Goal: Task Accomplishment & Management: Use online tool/utility

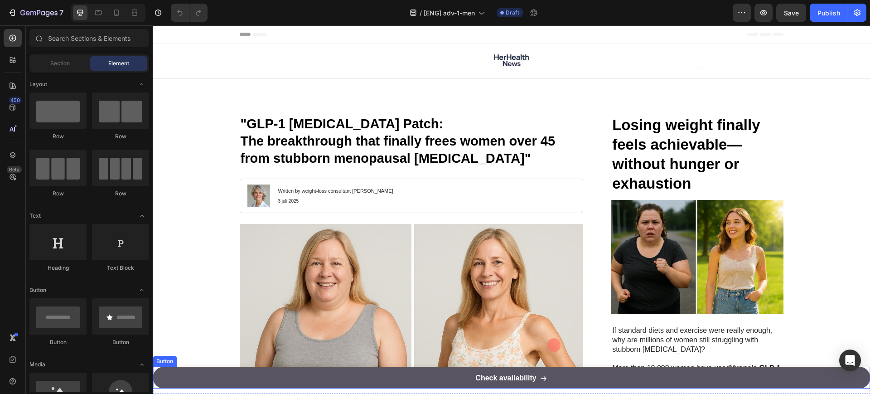
click at [588, 373] on link "Check availability" at bounding box center [511, 378] width 717 height 22
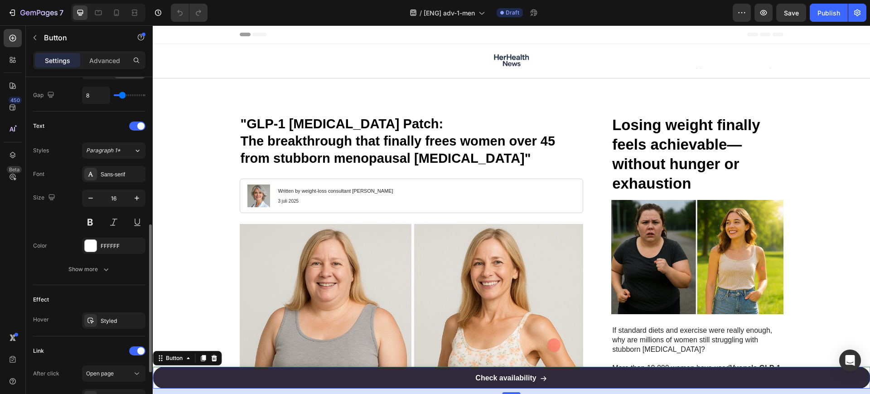
scroll to position [449, 0]
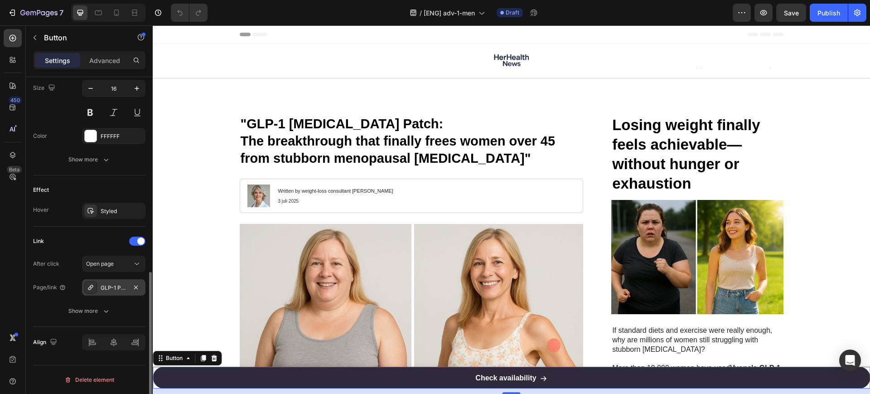
click at [106, 288] on div "GLP-1 Patches" at bounding box center [114, 288] width 26 height 8
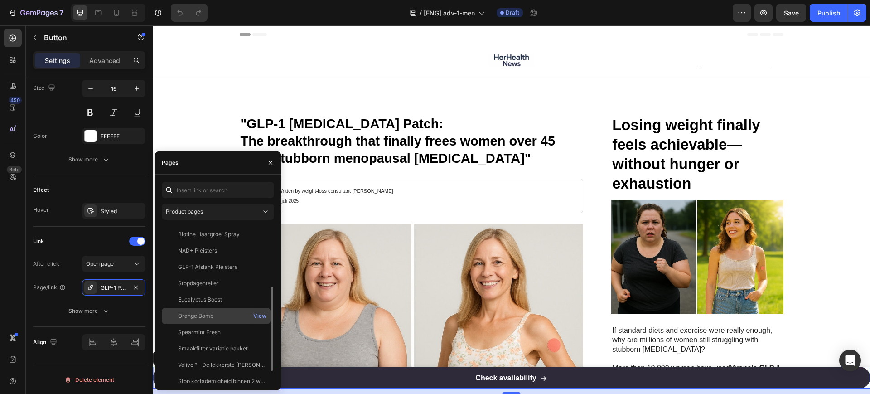
scroll to position [136, 0]
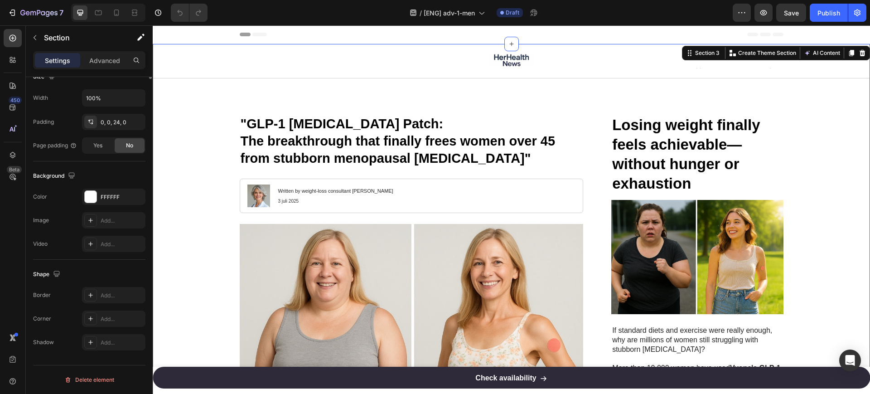
scroll to position [0, 0]
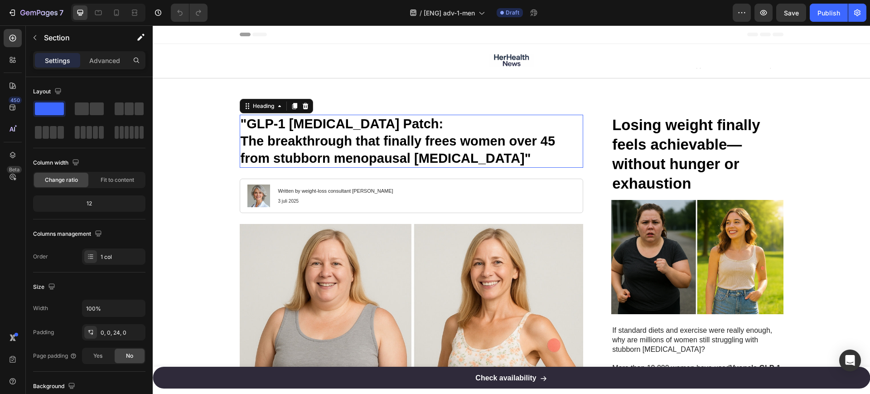
click at [313, 132] on h1 ""GLP-1 [MEDICAL_DATA] Patch: The breakthrough that finally frees women over 45 …" at bounding box center [412, 141] width 344 height 53
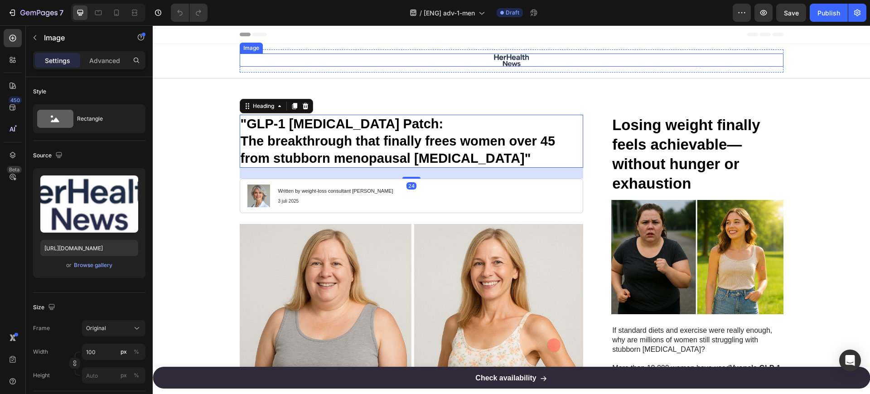
click at [507, 63] on img at bounding box center [511, 59] width 45 height 13
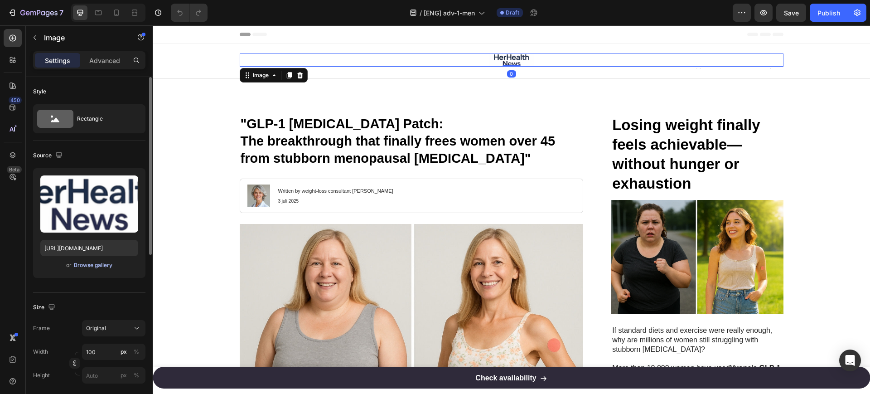
click at [96, 264] on div "Browse gallery" at bounding box center [93, 265] width 39 height 8
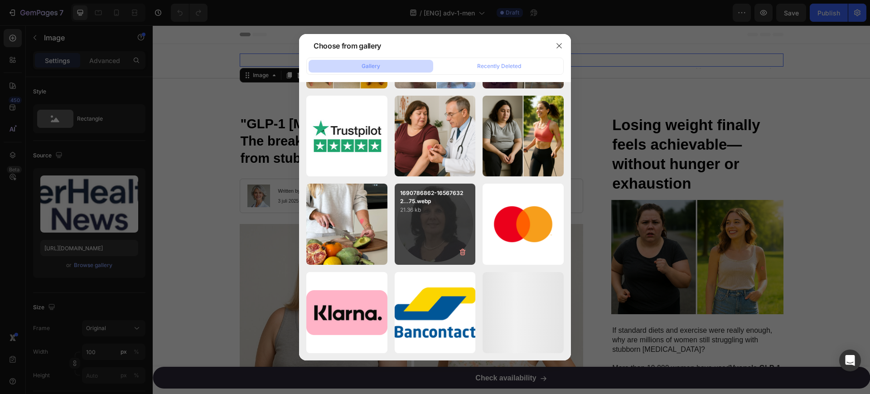
scroll to position [4933, 0]
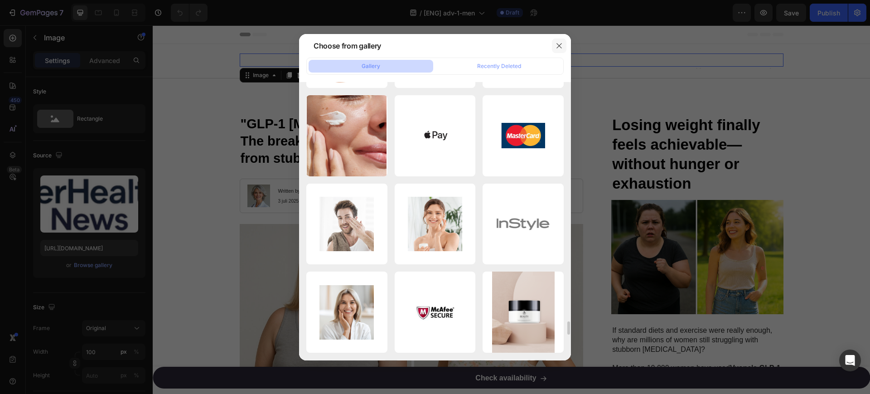
click at [555, 43] on icon "button" at bounding box center [558, 45] width 7 height 7
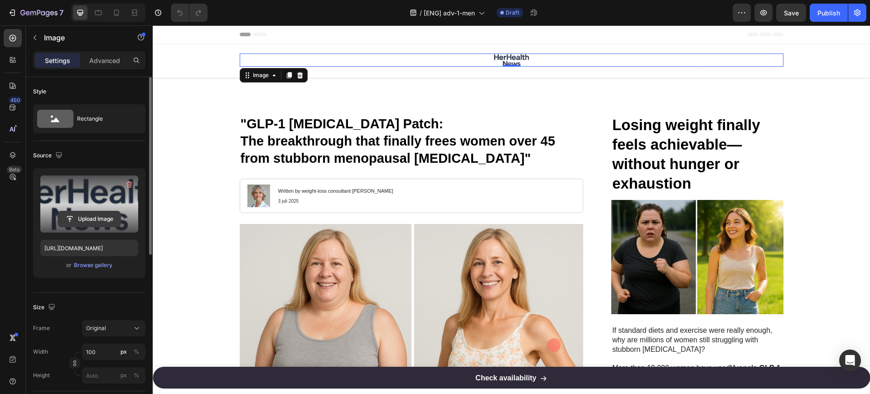
click at [104, 212] on input "file" at bounding box center [89, 218] width 63 height 15
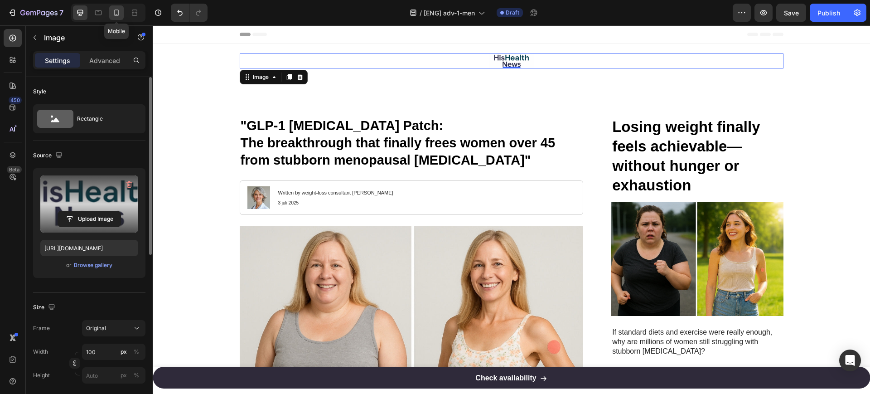
click at [117, 13] on icon at bounding box center [116, 12] width 9 height 9
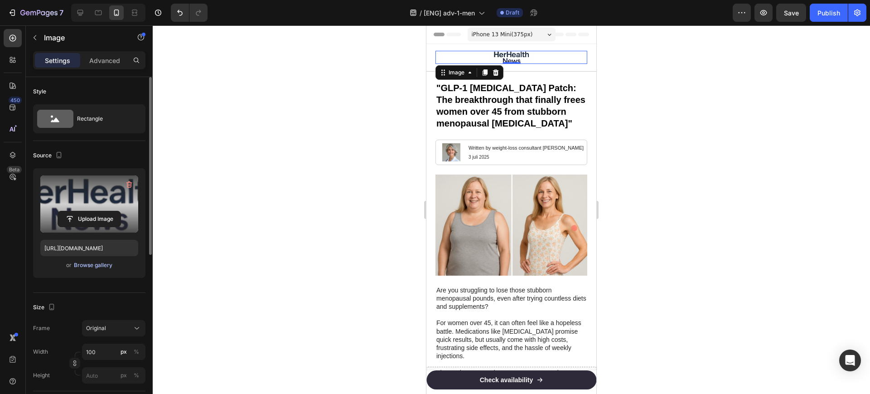
click at [97, 265] on div "Browse gallery" at bounding box center [93, 265] width 39 height 8
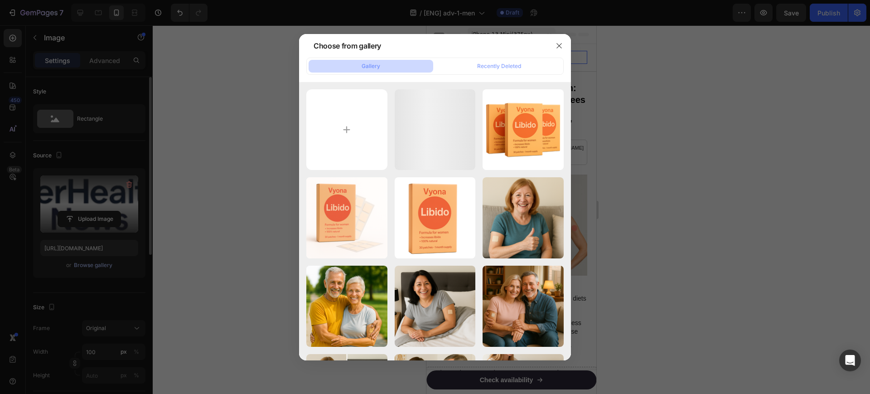
click at [0, 0] on div "ChatGPT Image [DATE]..56.png 294.17 kb" at bounding box center [0, 0] width 0 height 0
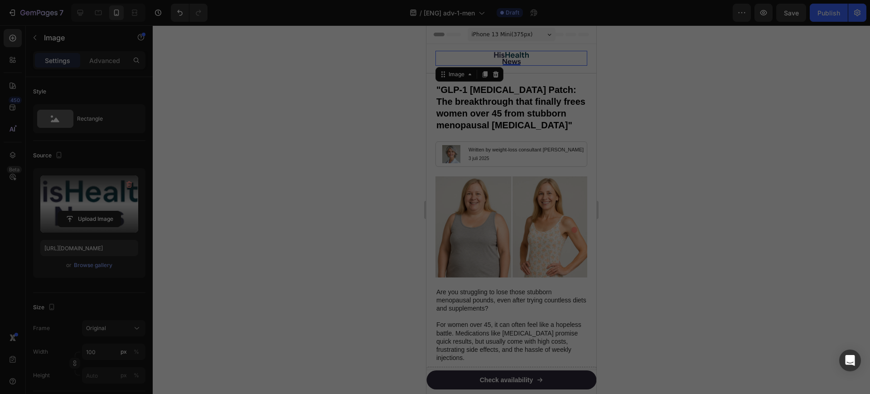
type input "[URL][DOMAIN_NAME]"
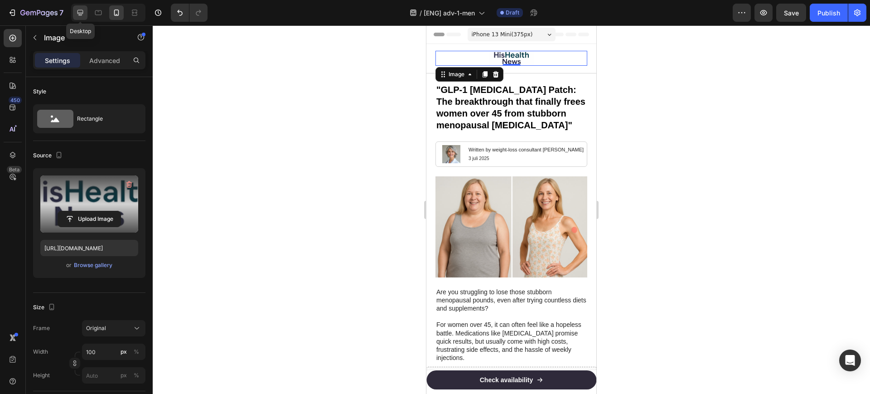
click at [82, 11] on icon at bounding box center [80, 12] width 9 height 9
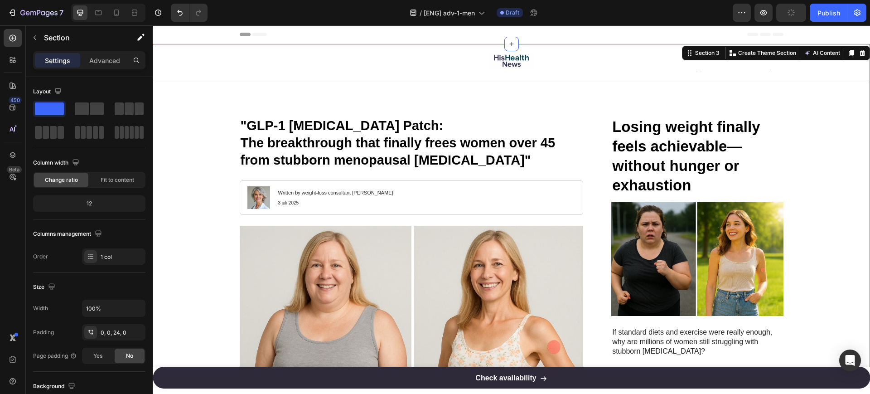
scroll to position [57, 0]
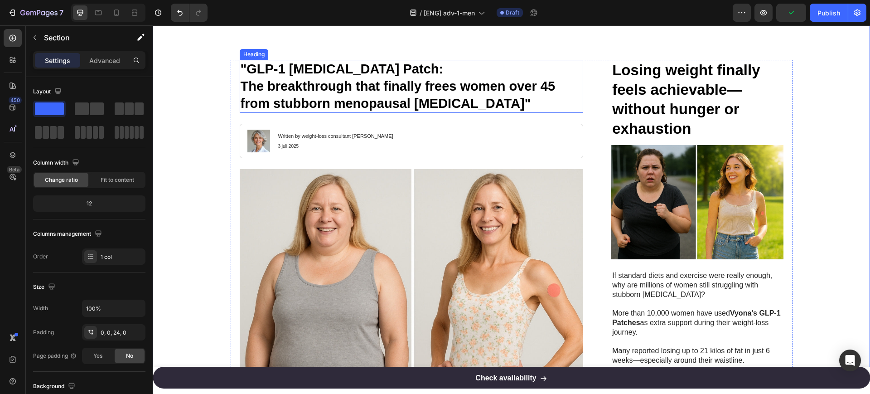
click at [343, 84] on h1 ""GLP-1 [MEDICAL_DATA] Patch: The breakthrough that finally frees women over 45 …" at bounding box center [412, 86] width 344 height 53
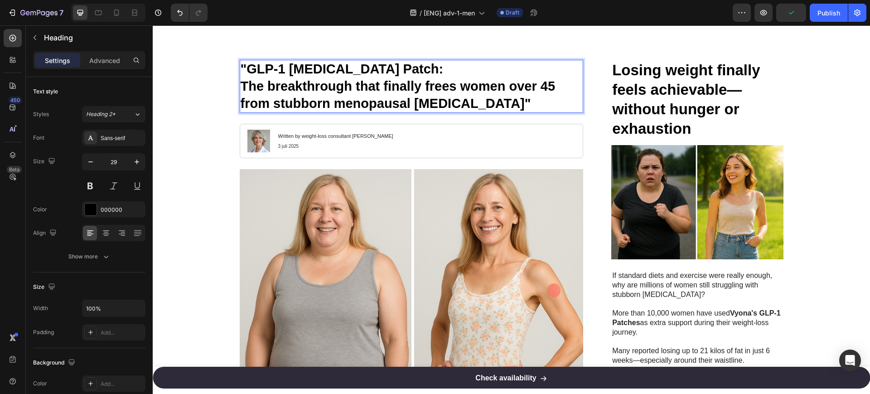
click at [343, 84] on p ""GLP-1 [MEDICAL_DATA] Patch: The breakthrough that finally frees women over 45 …" at bounding box center [412, 86] width 342 height 51
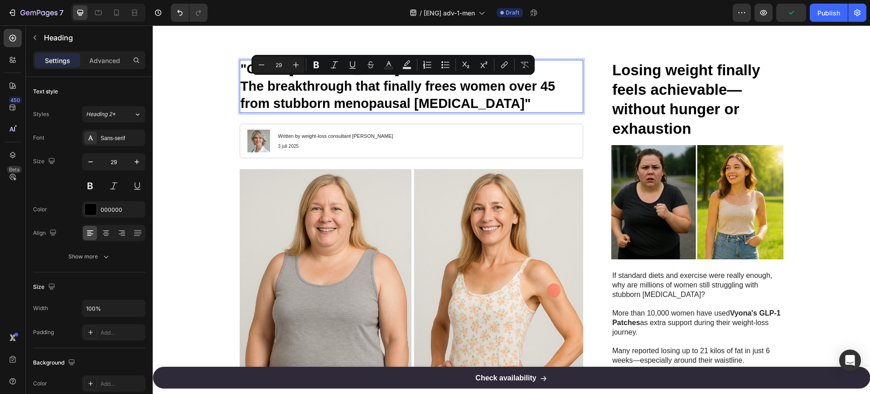
click at [389, 90] on p ""GLP-1 [MEDICAL_DATA] Patch: The breakthrough that finally frees women over 45 …" at bounding box center [412, 86] width 342 height 51
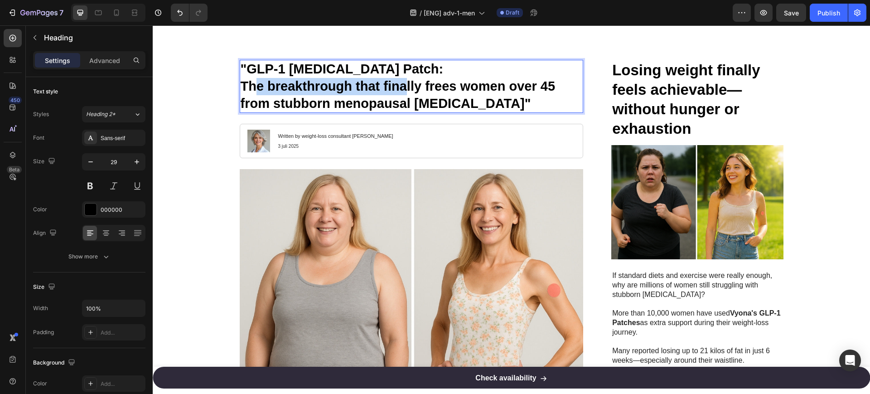
drag, startPoint x: 254, startPoint y: 87, endPoint x: 399, endPoint y: 85, distance: 145.5
click at [399, 85] on p ""GLP-1 [MEDICAL_DATA] Patch: The breakthrough that finally frees women over 45 …" at bounding box center [412, 86] width 342 height 51
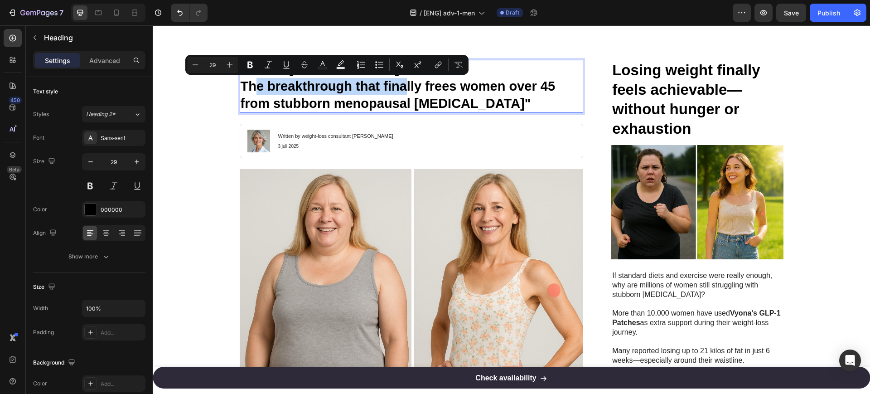
click at [403, 87] on p ""GLP-1 [MEDICAL_DATA] Patch: The breakthrough that finally frees women over 45 …" at bounding box center [412, 86] width 342 height 51
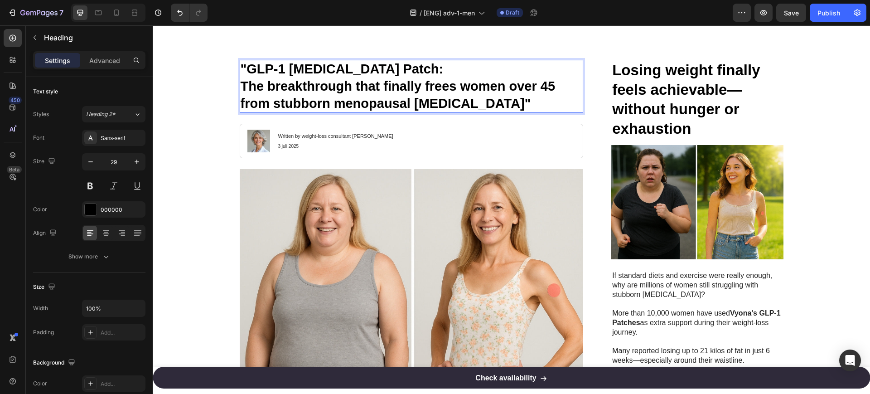
click at [471, 83] on p ""GLP-1 [MEDICAL_DATA] Patch: The breakthrough that finally frees women over 45 …" at bounding box center [412, 86] width 342 height 51
click at [362, 106] on p ""GLP-1 [MEDICAL_DATA] Patch: The breakthrough that finally frees men over 45 fr…" at bounding box center [412, 86] width 342 height 51
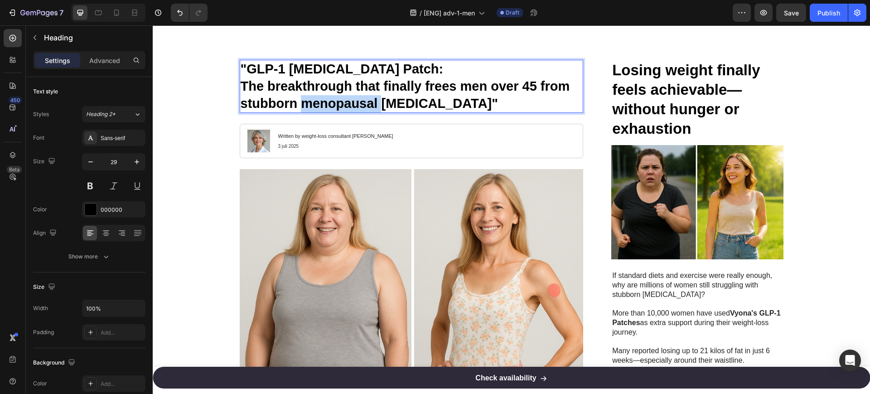
click at [362, 106] on p ""GLP-1 [MEDICAL_DATA] Patch: The breakthrough that finally frees men over 45 fr…" at bounding box center [412, 86] width 342 height 51
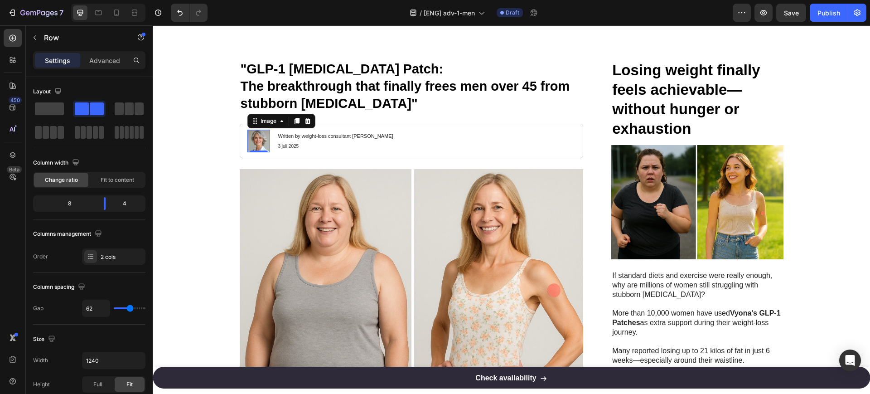
click at [257, 141] on img at bounding box center [258, 141] width 23 height 23
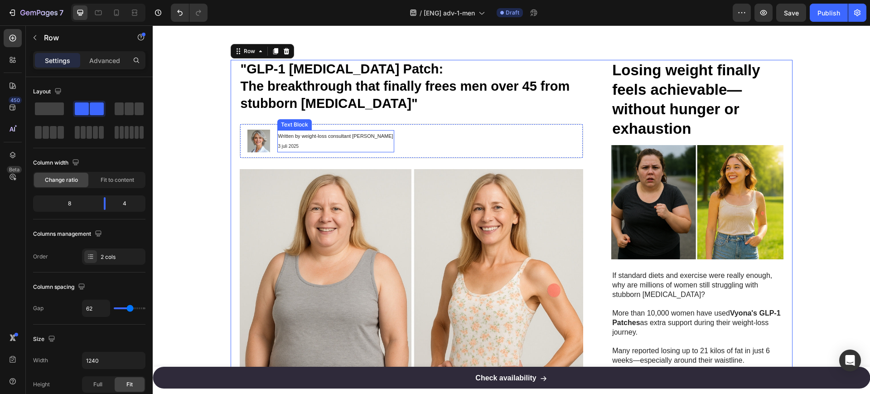
scroll to position [170, 0]
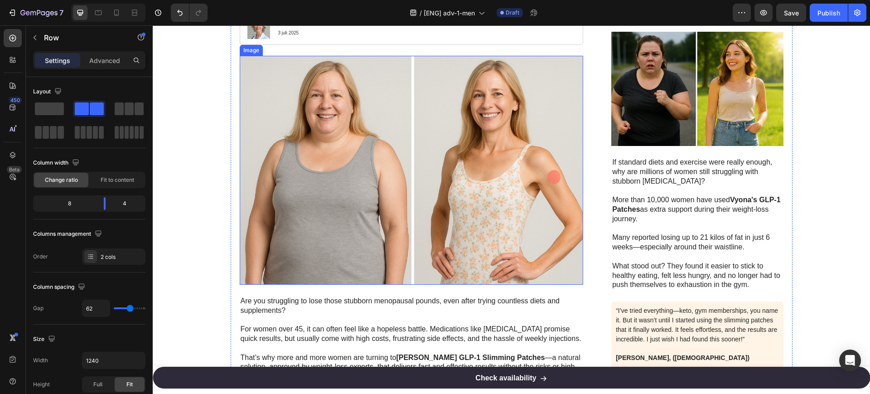
click at [319, 135] on img at bounding box center [412, 170] width 344 height 229
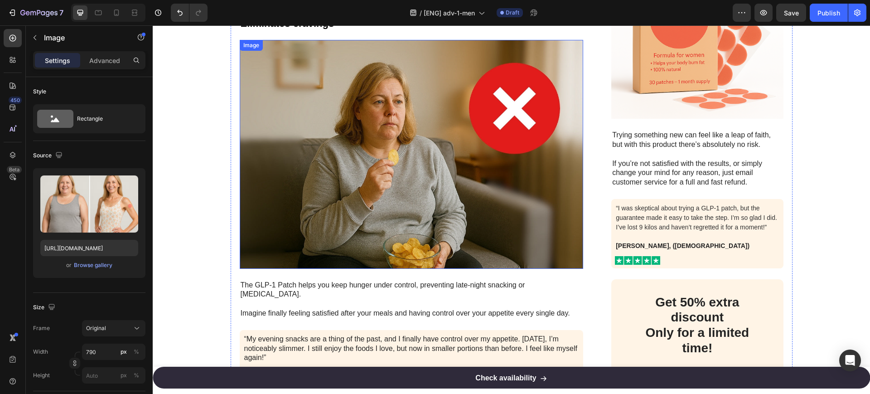
scroll to position [1699, 0]
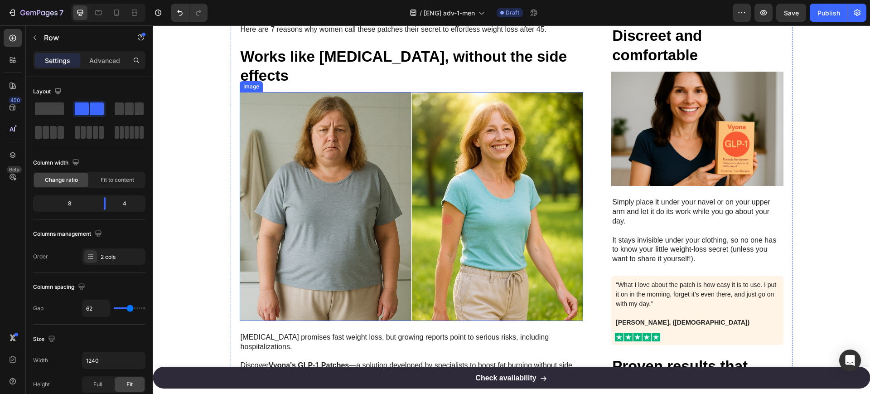
scroll to position [510, 0]
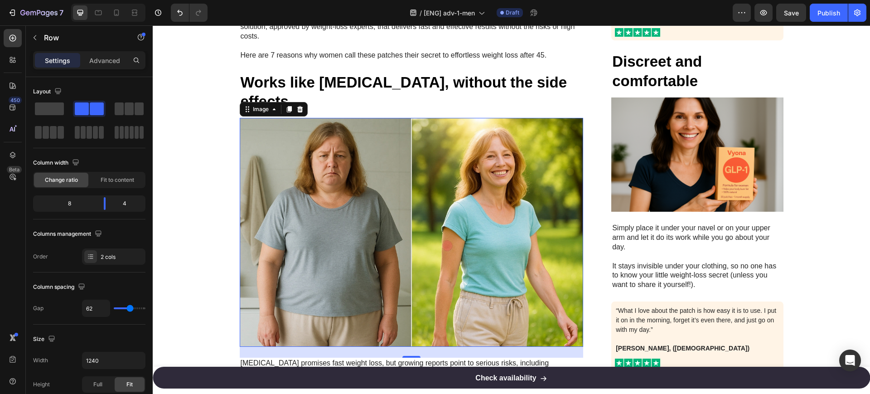
click at [393, 146] on img at bounding box center [412, 232] width 344 height 229
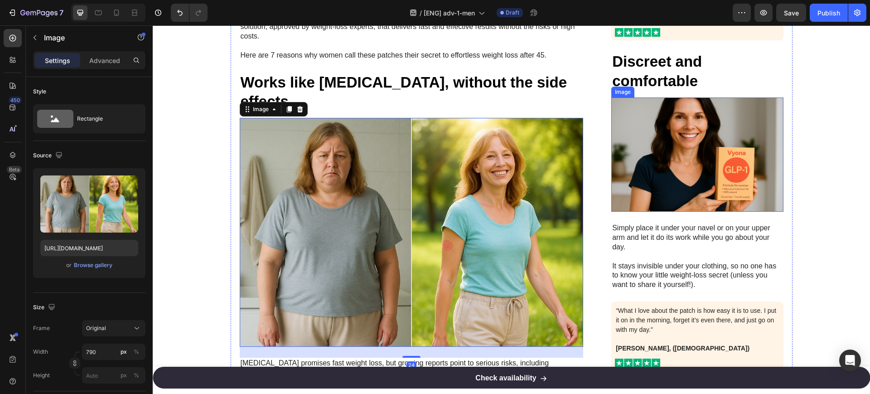
click at [712, 158] on img at bounding box center [697, 154] width 172 height 115
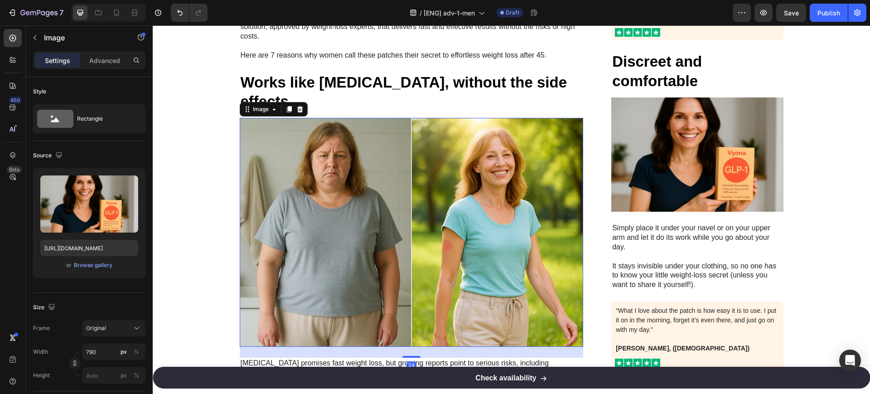
click at [485, 174] on img at bounding box center [412, 232] width 344 height 229
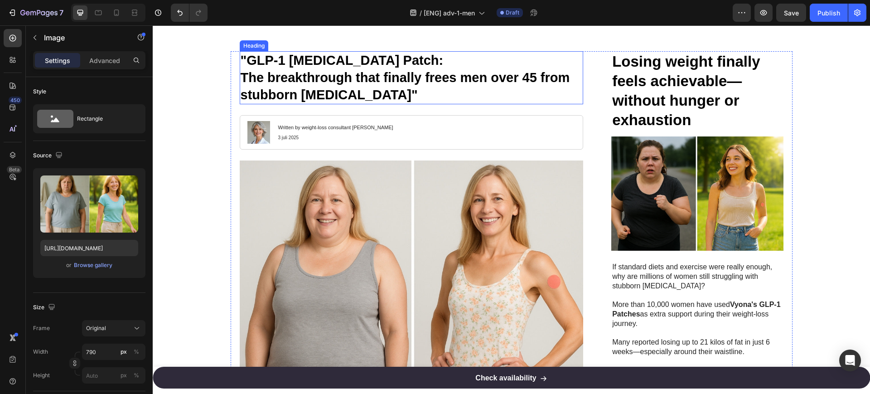
scroll to position [57, 0]
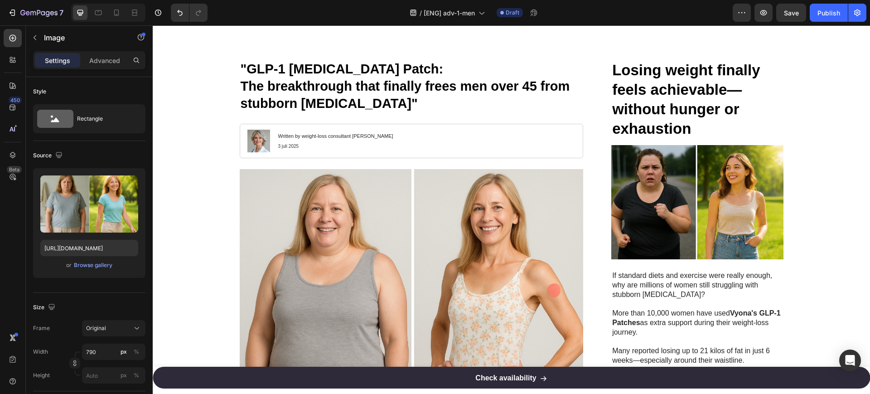
click at [754, 10] on div "Preview Save Publish" at bounding box center [800, 13] width 134 height 18
click at [758, 10] on button "button" at bounding box center [763, 13] width 18 height 18
